Goal: Task Accomplishment & Management: Manage account settings

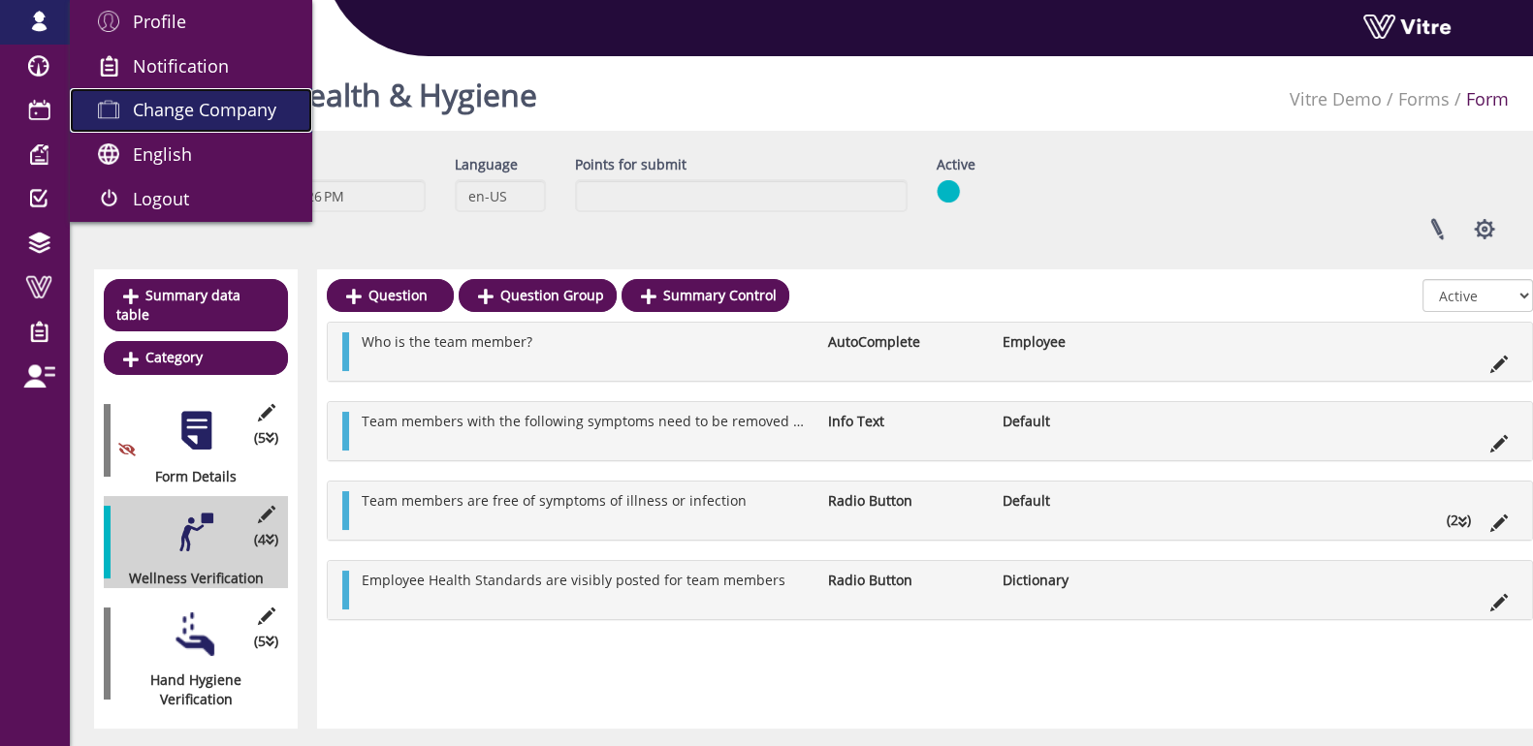
click at [188, 104] on span "Change Company" at bounding box center [204, 109] width 143 height 23
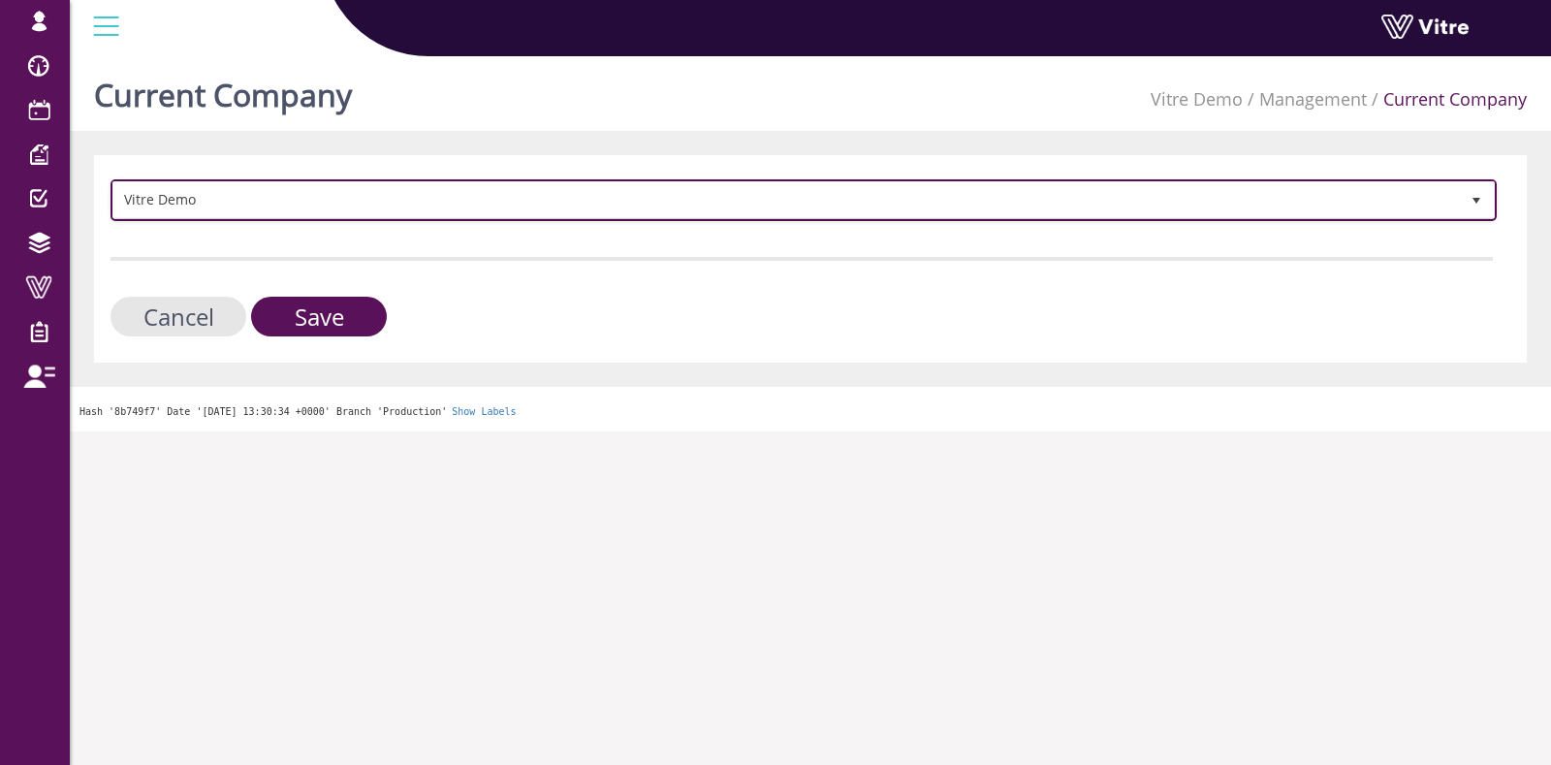
click at [208, 199] on span "Vitre Demo" at bounding box center [786, 199] width 1346 height 35
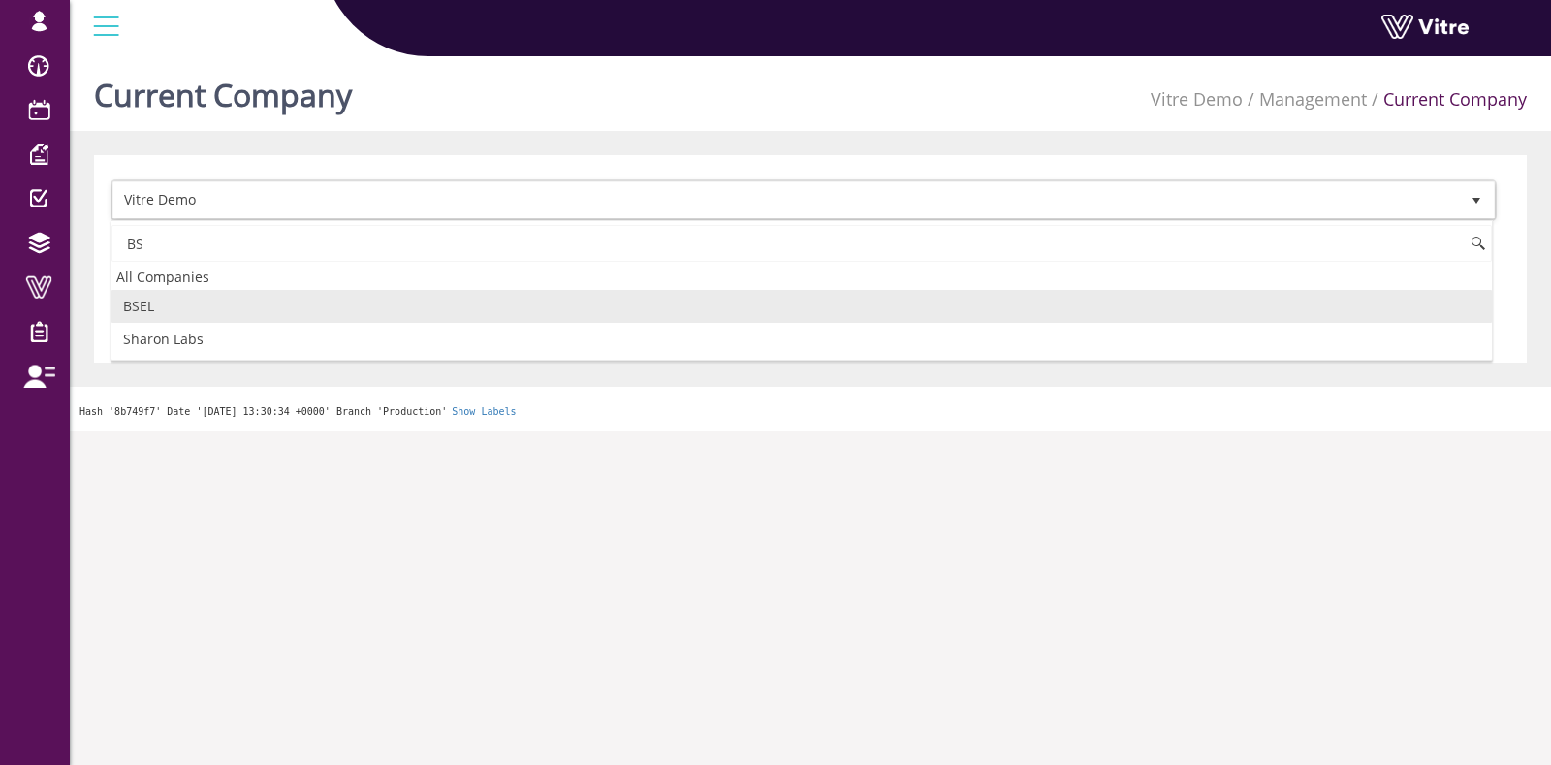
click at [206, 311] on li "BSEL" at bounding box center [801, 306] width 1381 height 33
type input "BS"
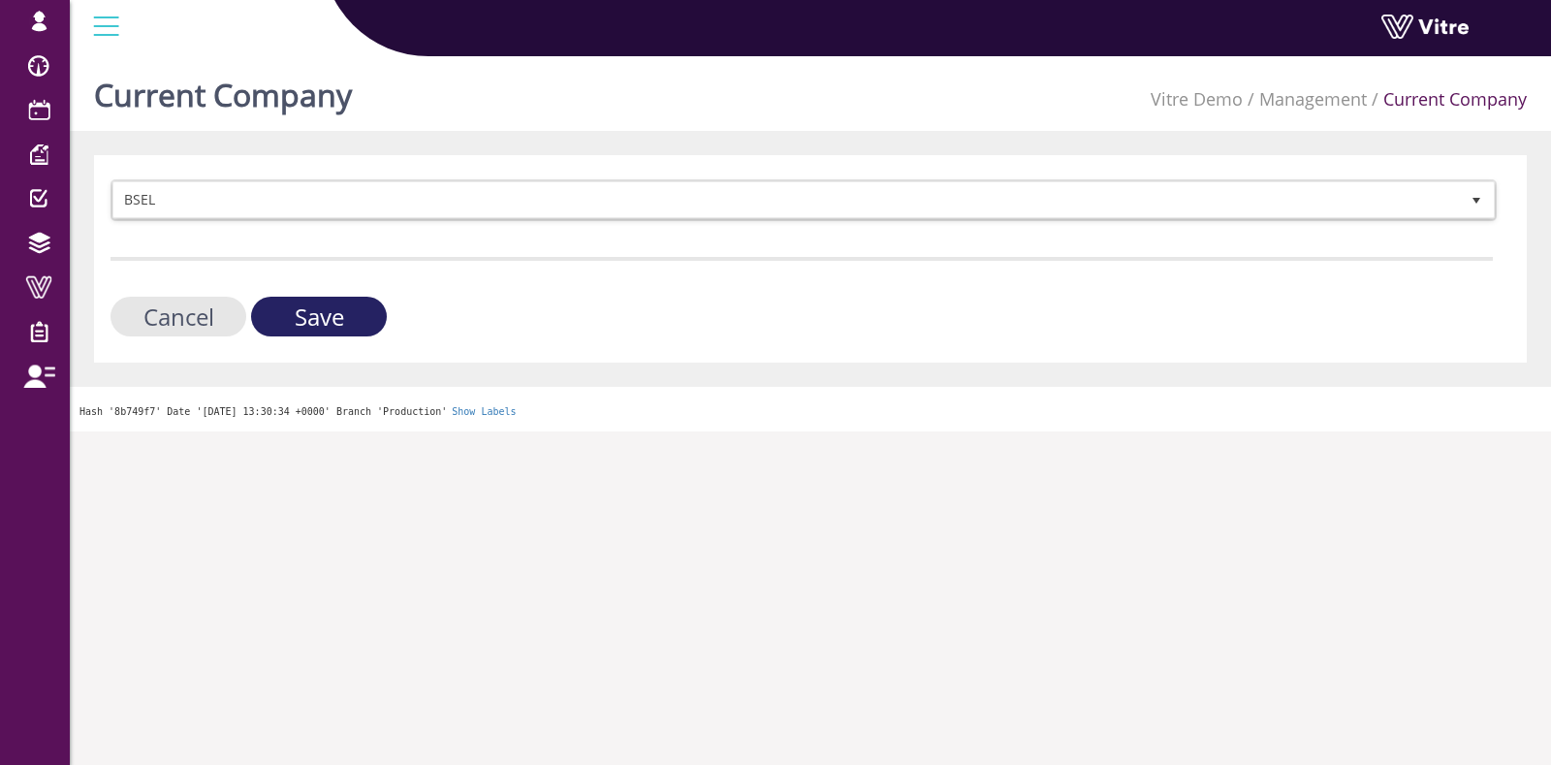
click at [326, 312] on input "Save" at bounding box center [319, 317] width 136 height 40
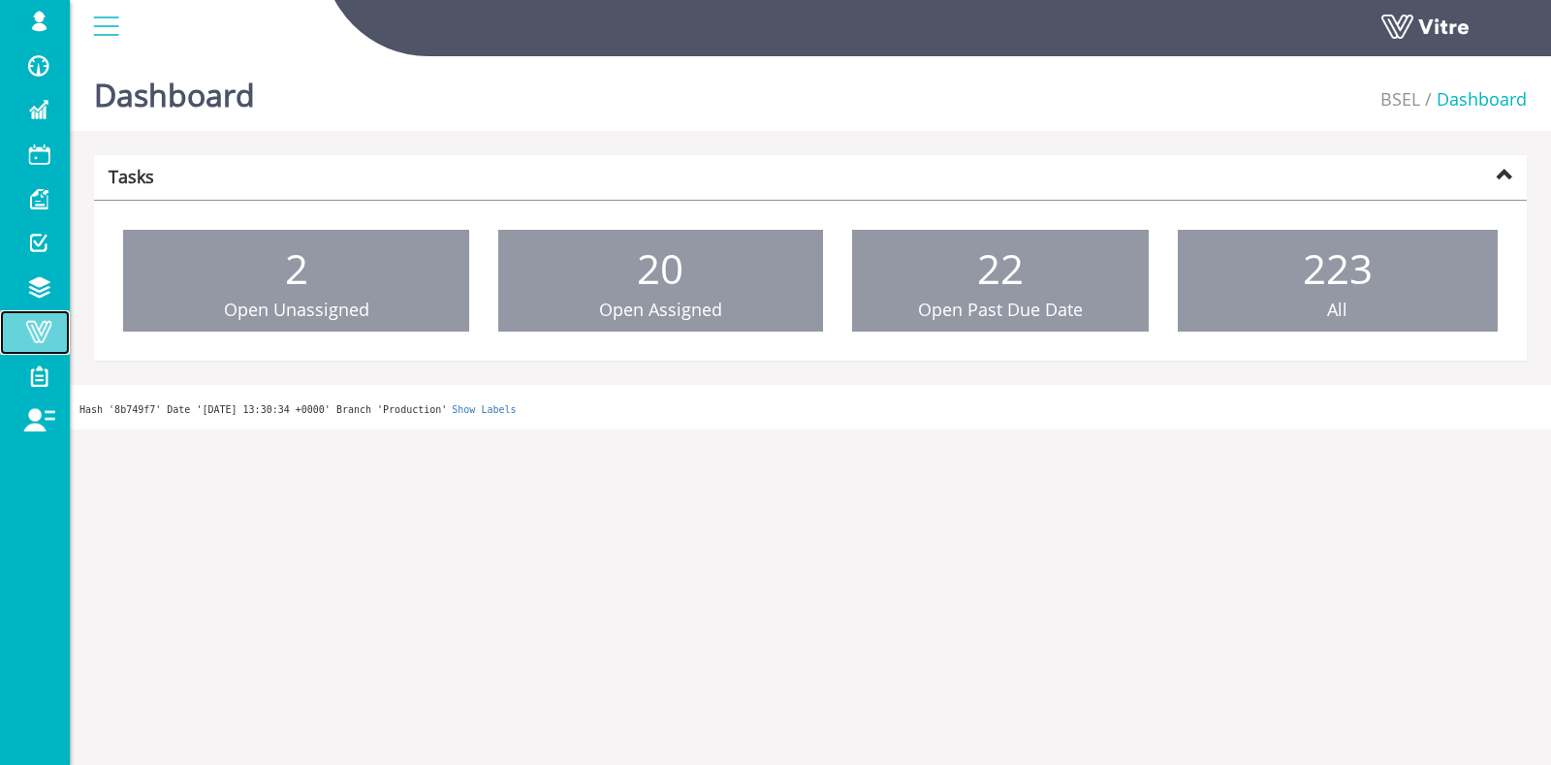
click at [33, 333] on span at bounding box center [39, 331] width 48 height 23
